Goal: Information Seeking & Learning: Find specific fact

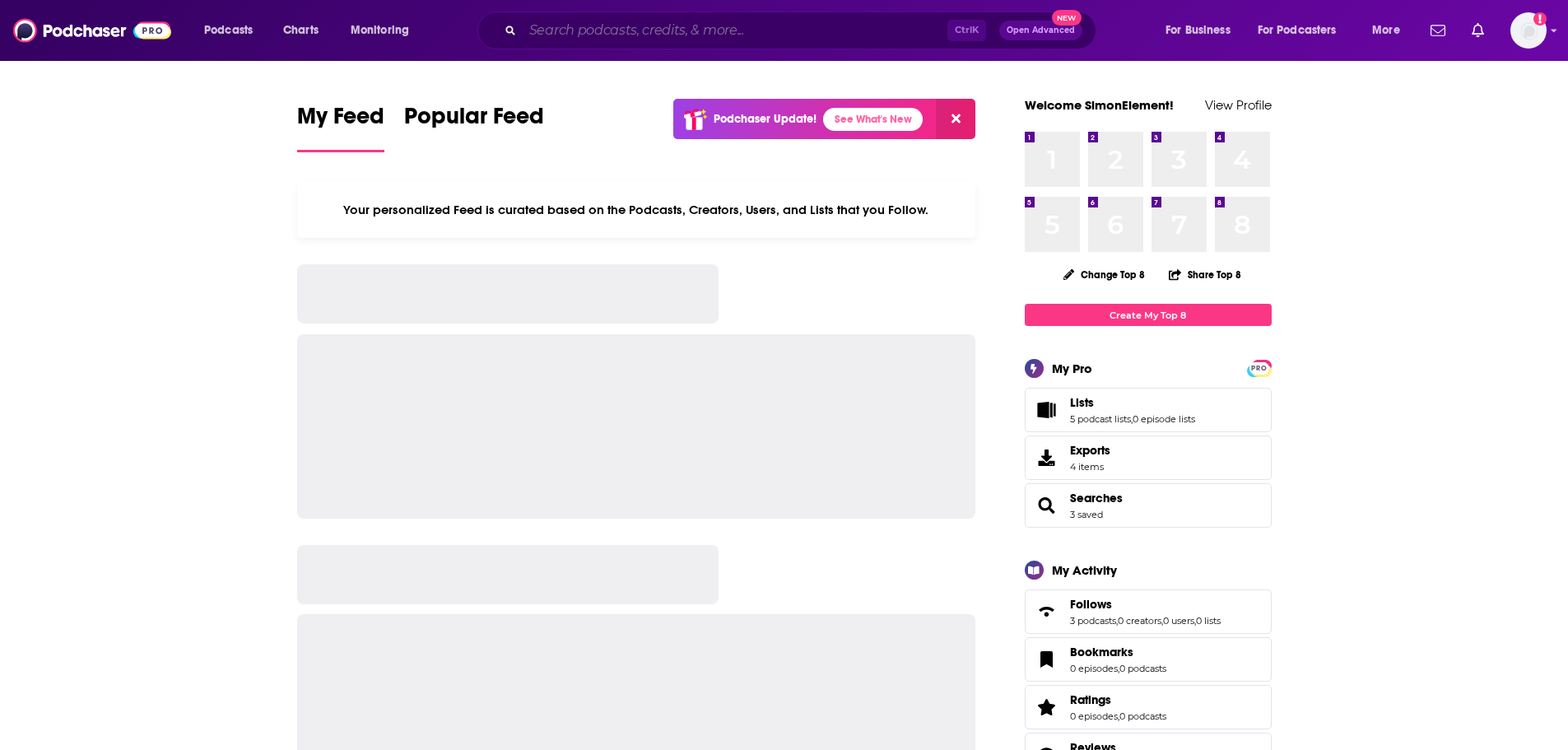
click at [775, 30] on input "Search podcasts, credits, & more..." at bounding box center [735, 30] width 424 height 27
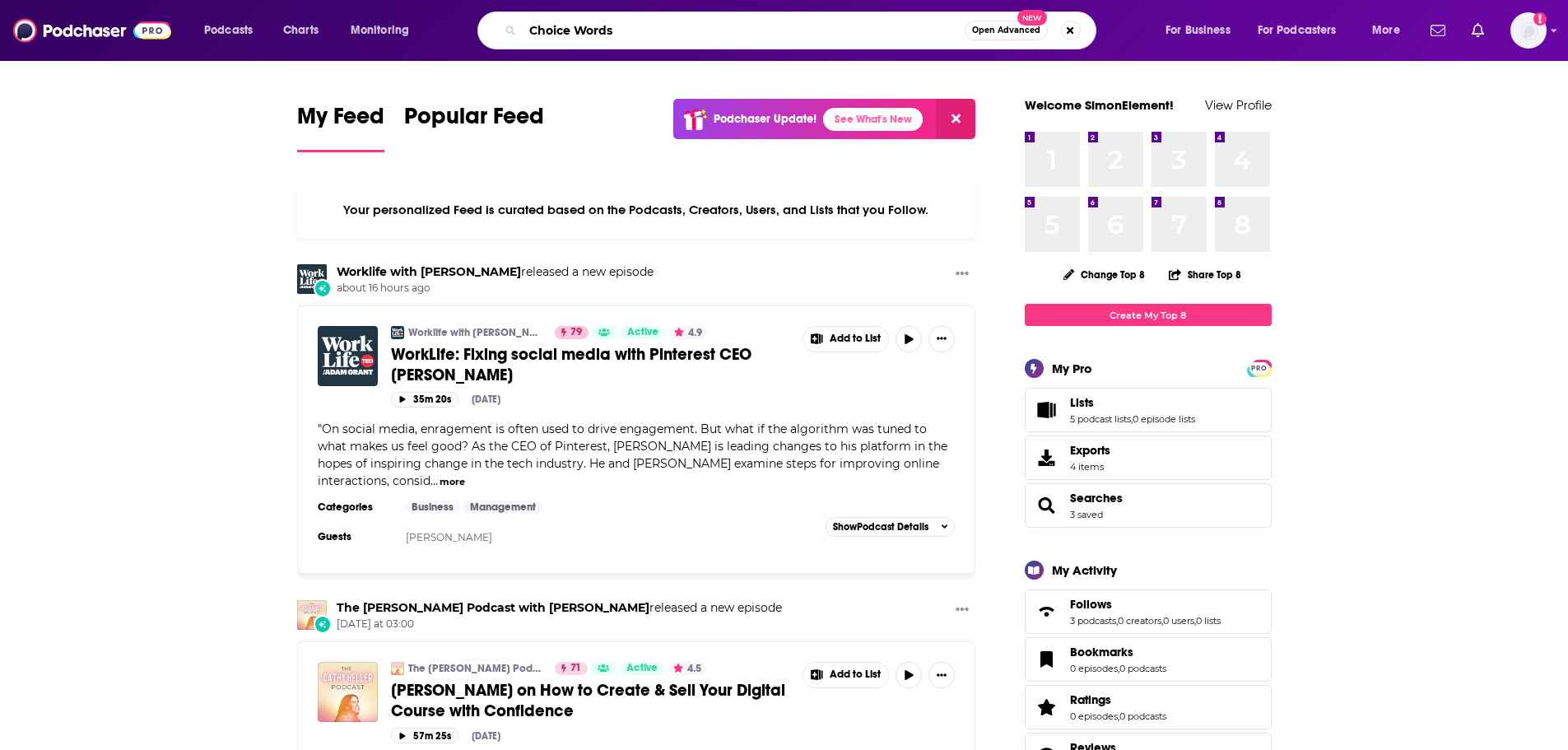
type input "Choice Words"
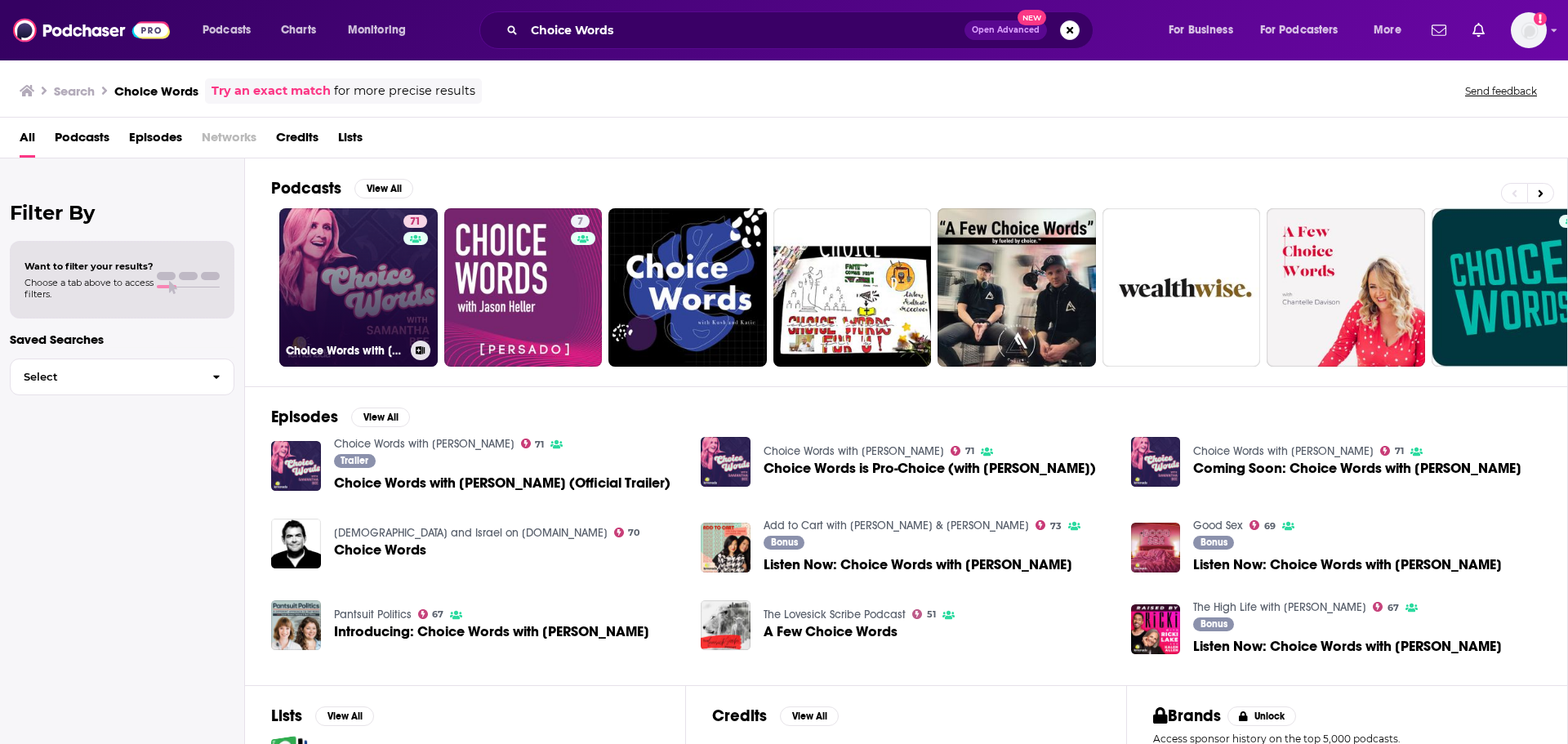
click at [402, 310] on link "71 Choice Words with [PERSON_NAME]" at bounding box center [359, 288] width 159 height 159
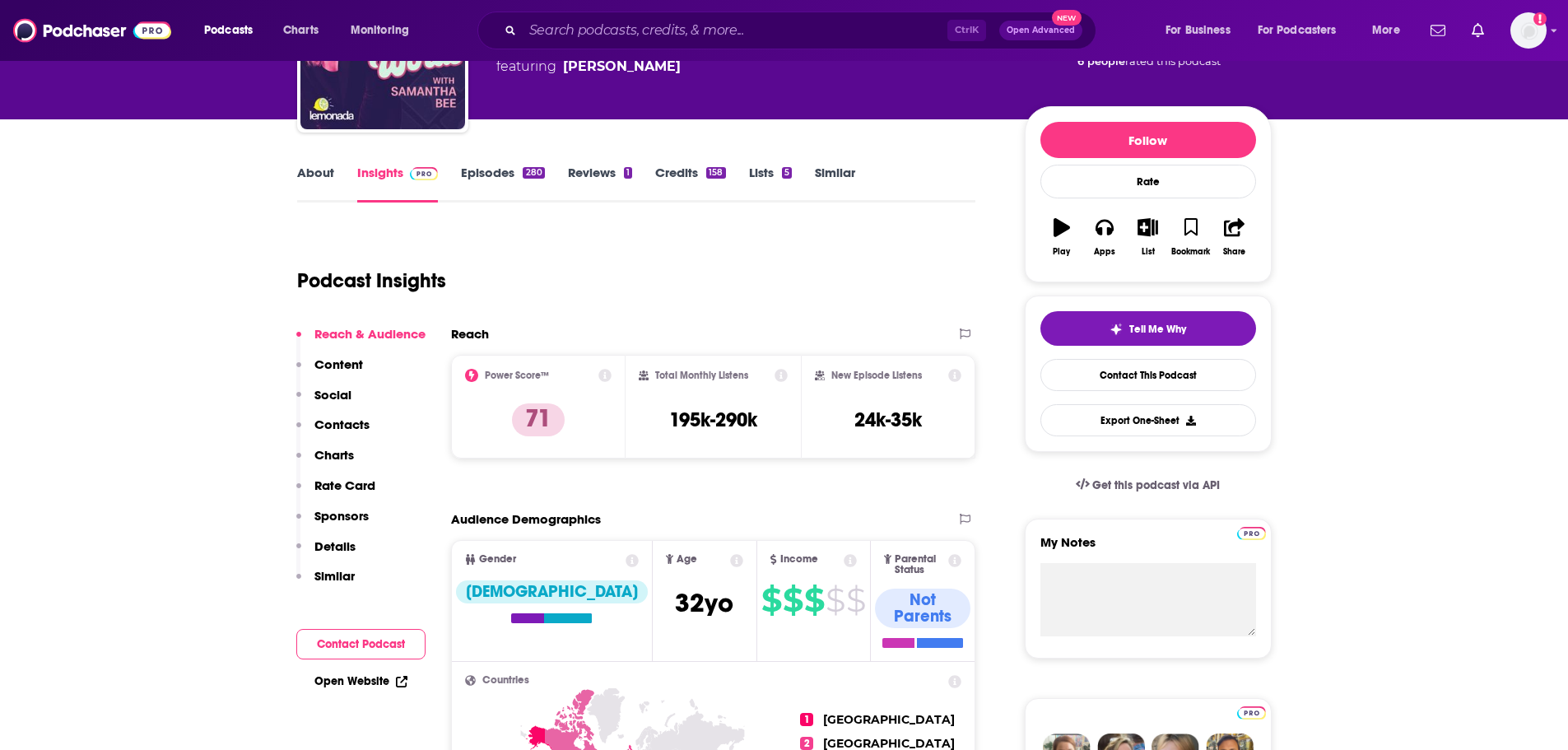
scroll to position [165, 0]
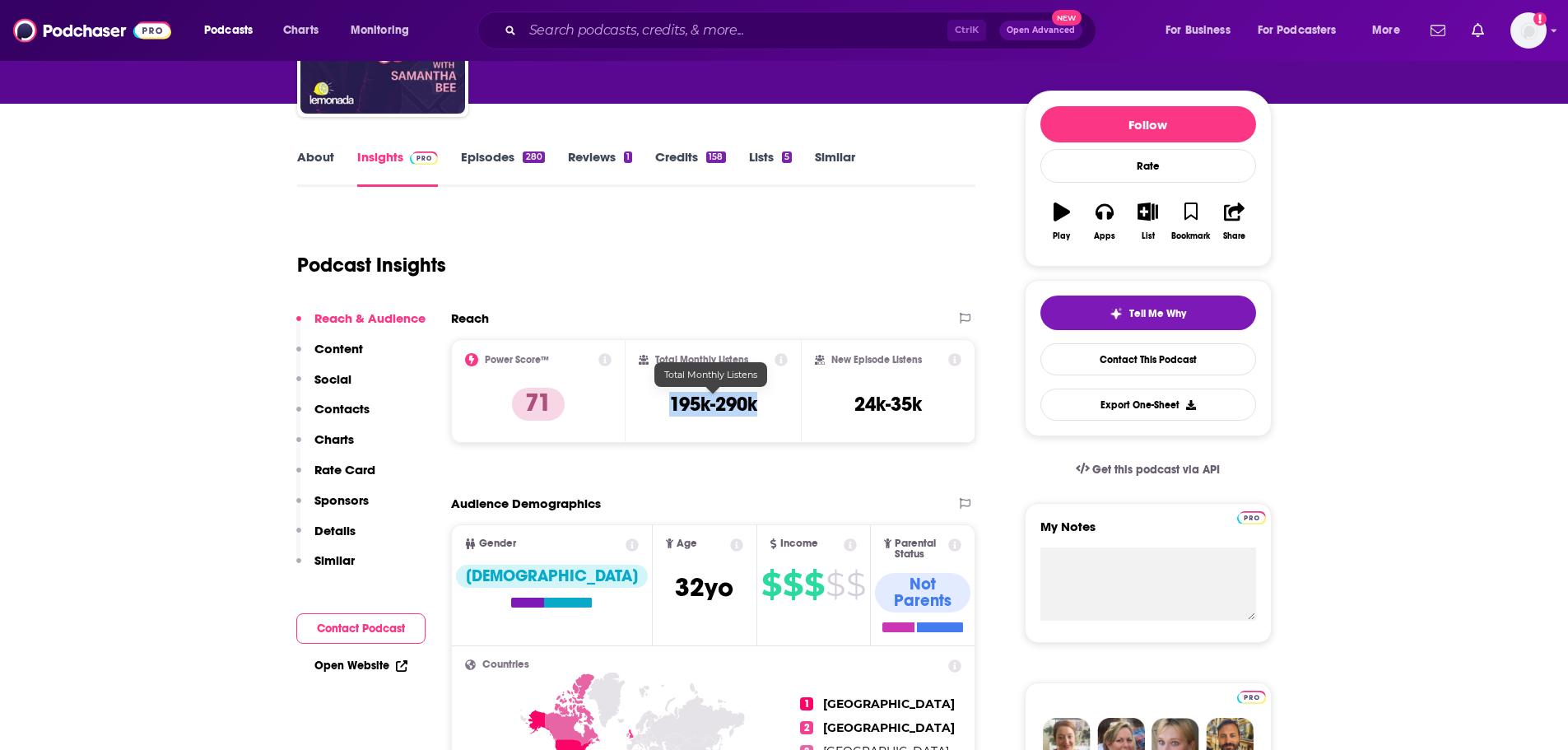
drag, startPoint x: 762, startPoint y: 401, endPoint x: 671, endPoint y: 402, distance: 91.0
click at [671, 402] on div "Total Monthly Listens 195k-290k" at bounding box center [713, 391] width 149 height 76
copy h3 "195k-290k"
